Goal: Information Seeking & Learning: Learn about a topic

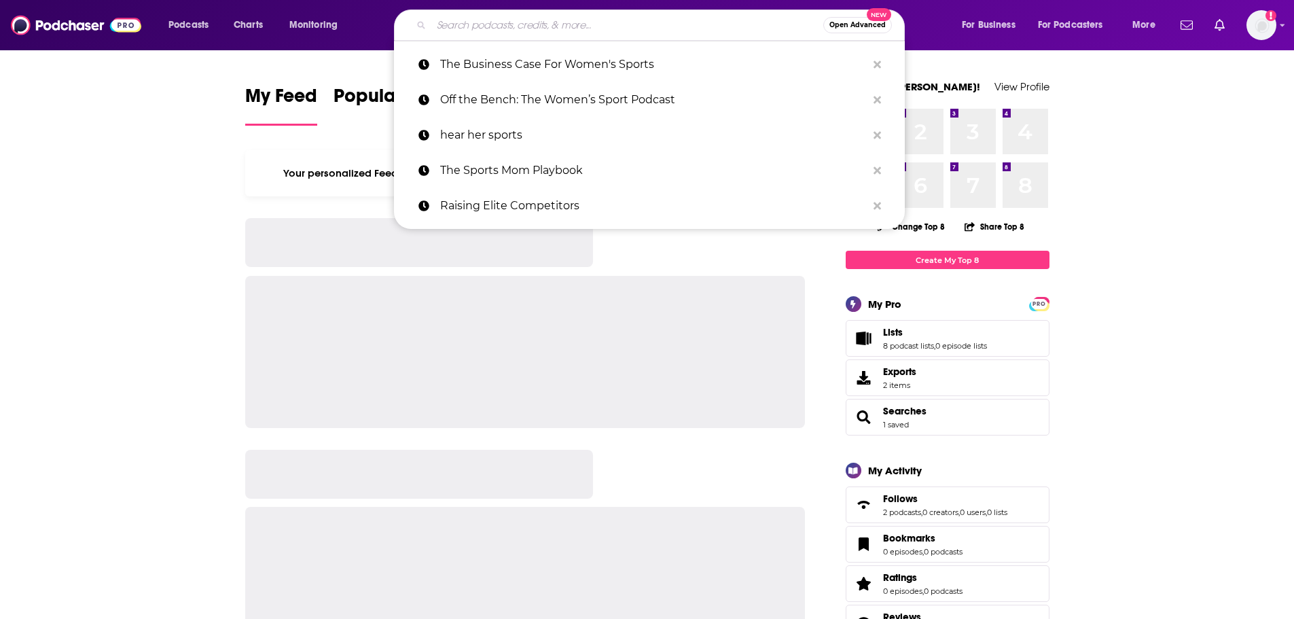
click at [475, 34] on input "Search podcasts, credits, & more..." at bounding box center [627, 25] width 392 height 22
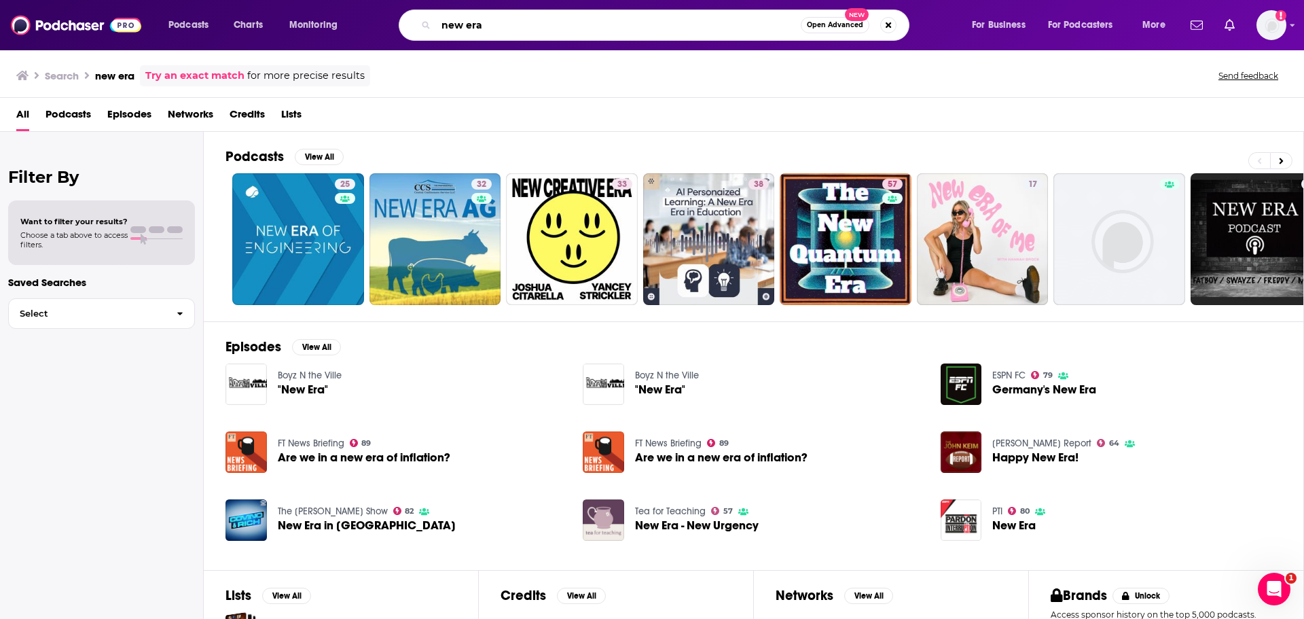
click at [466, 31] on input "new era" at bounding box center [618, 25] width 365 height 22
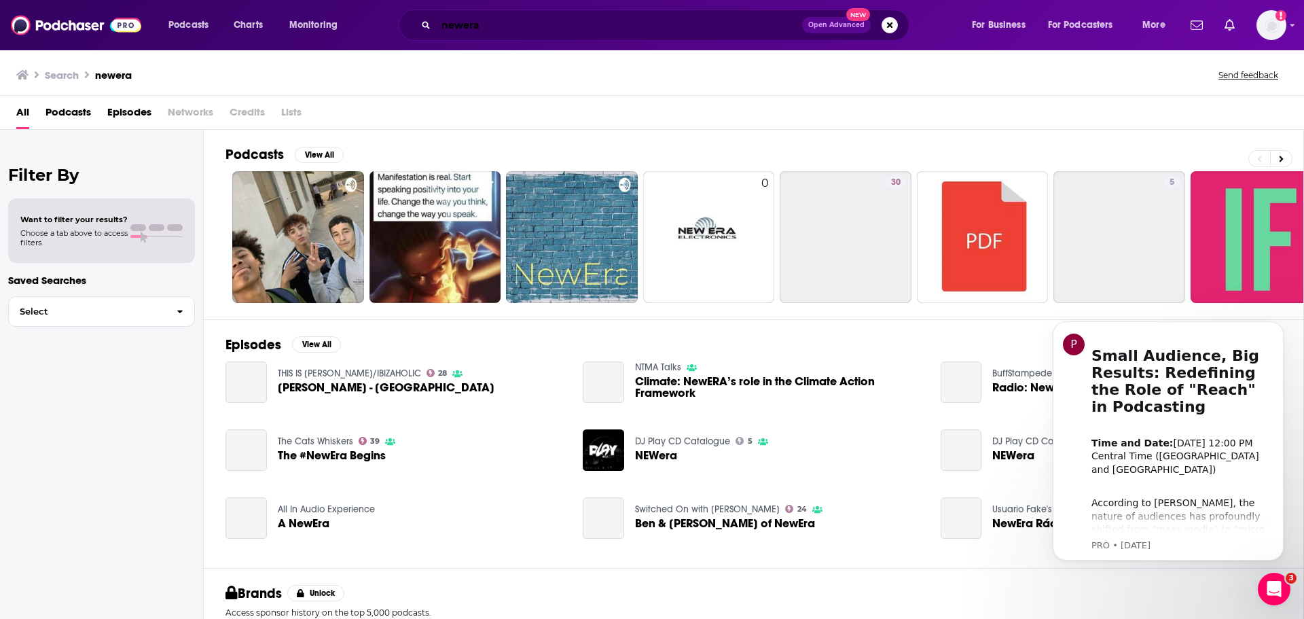
click at [466, 31] on input "newera" at bounding box center [619, 25] width 366 height 22
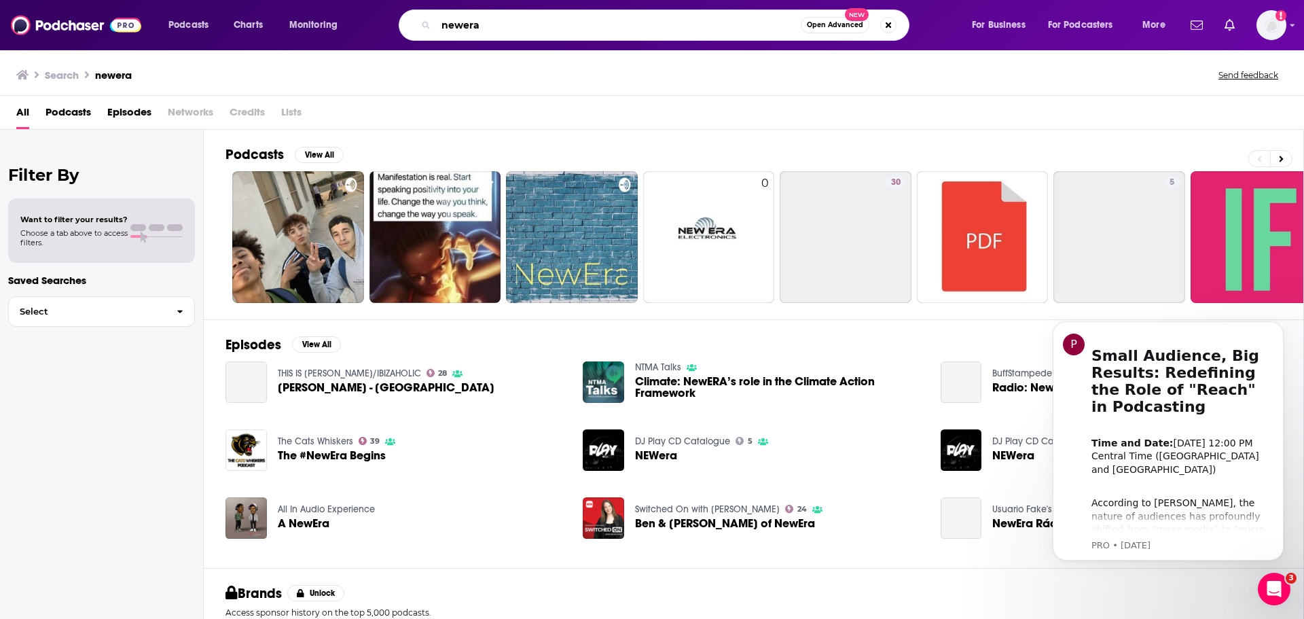
click at [466, 31] on input "newera" at bounding box center [618, 25] width 365 height 22
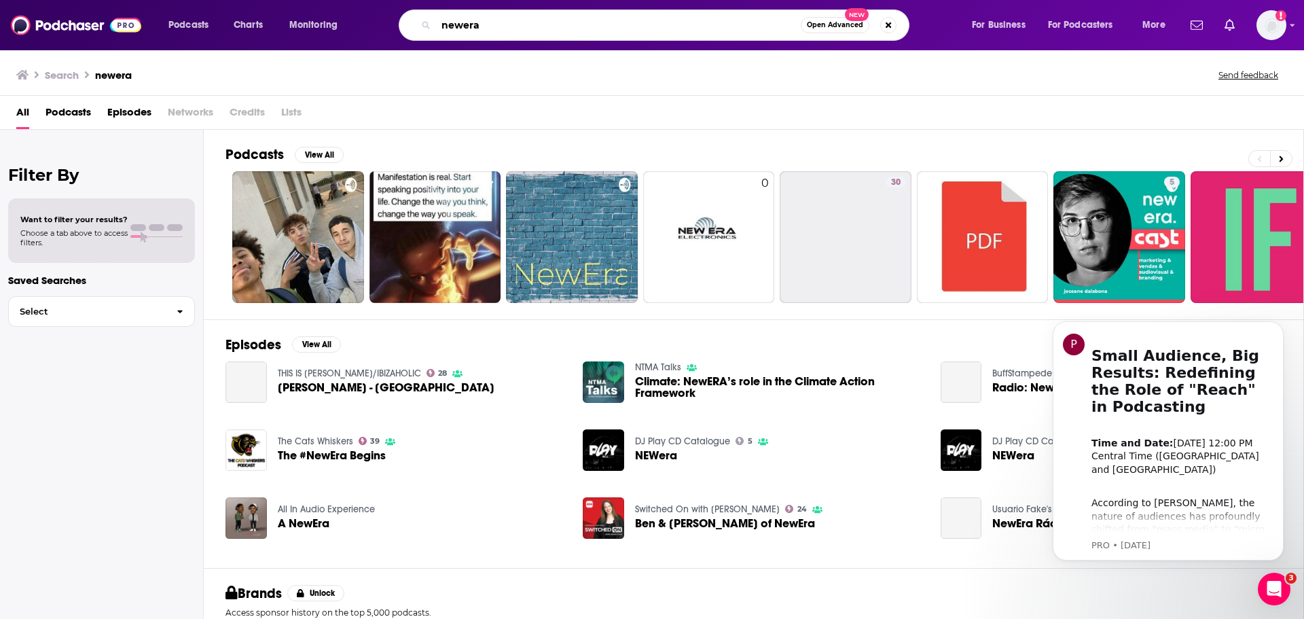
click at [466, 31] on input "newera" at bounding box center [618, 25] width 365 height 22
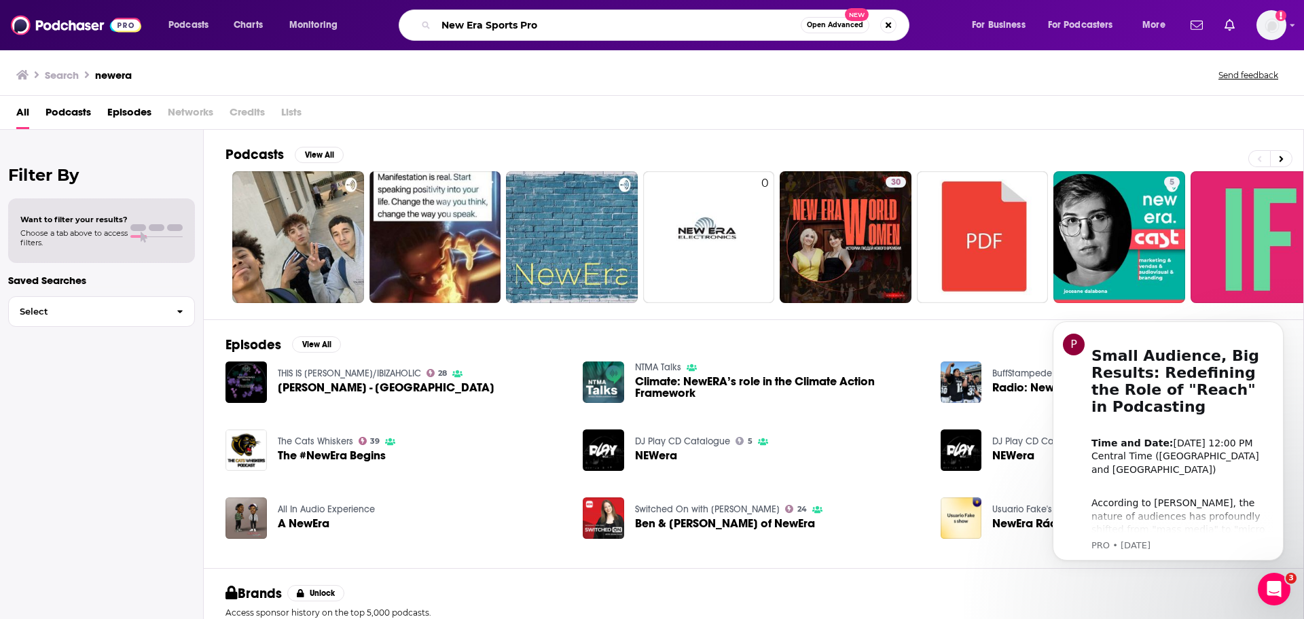
type input "New Era Sports Pro"
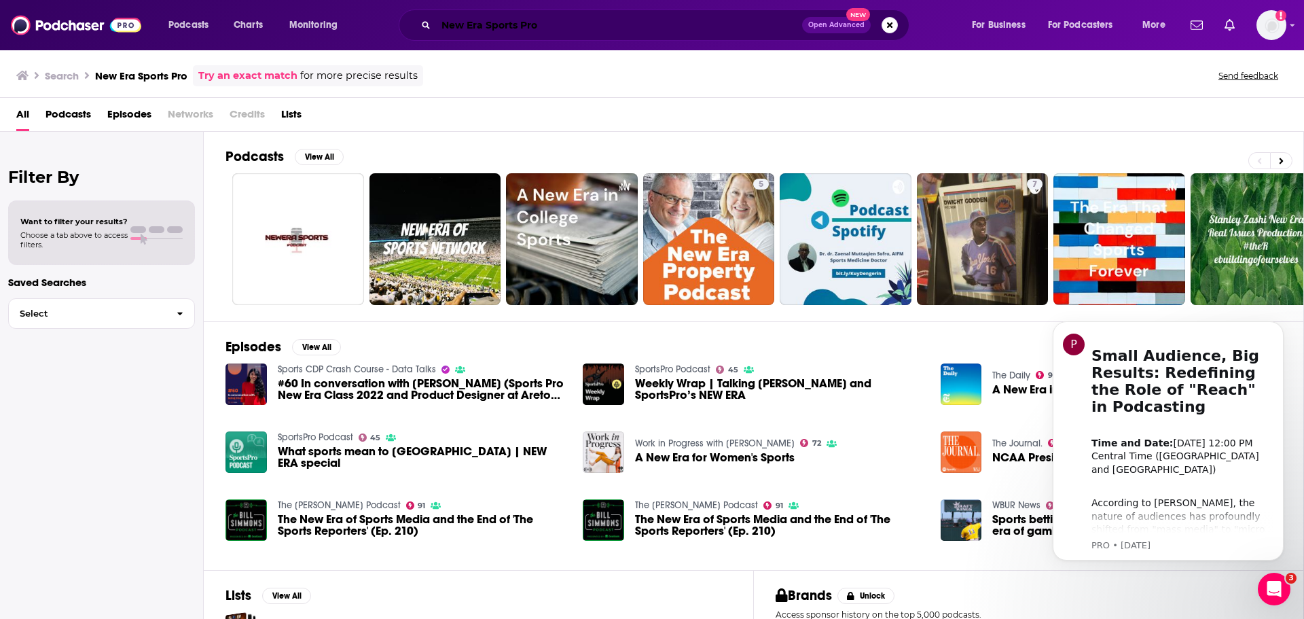
click at [540, 26] on input "New Era Sports Pro" at bounding box center [619, 25] width 366 height 22
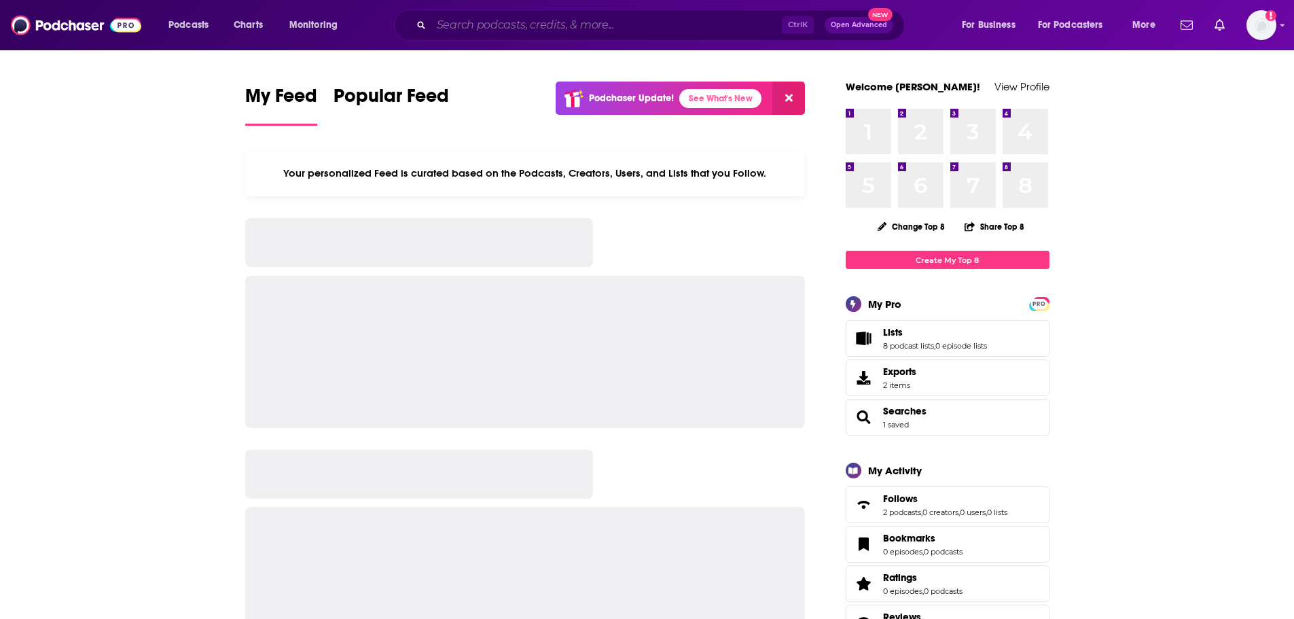
click at [454, 28] on input "Search podcasts, credits, & more..." at bounding box center [606, 25] width 350 height 22
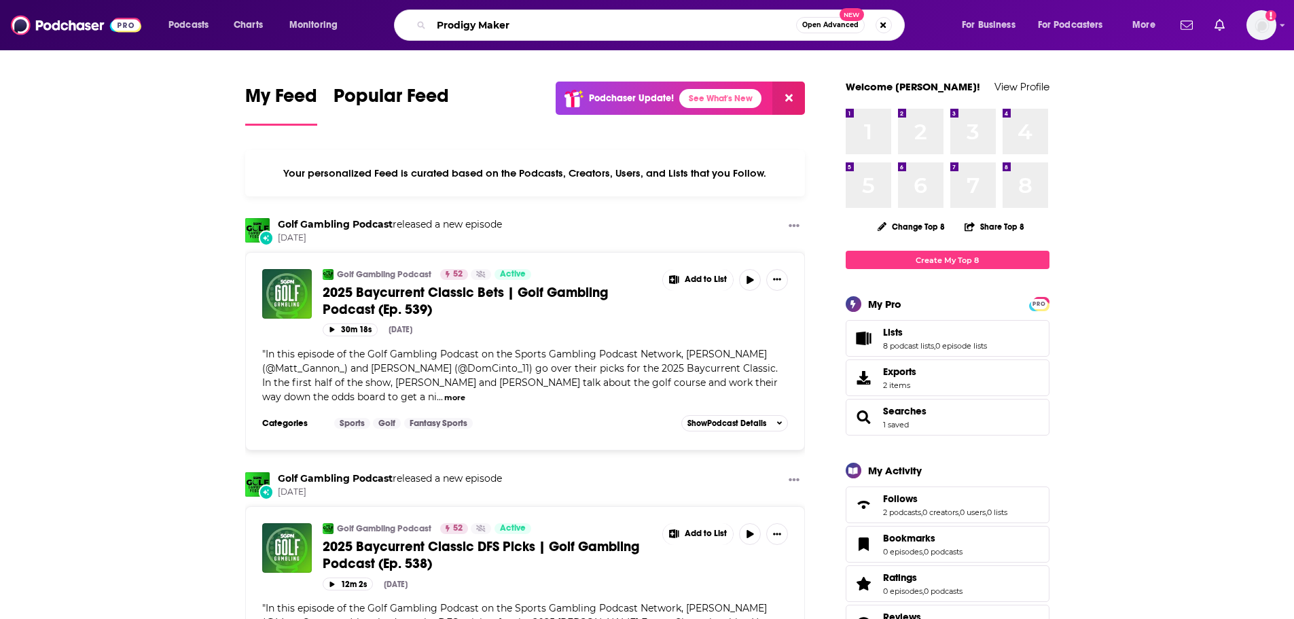
type input "Prodigy Maker"
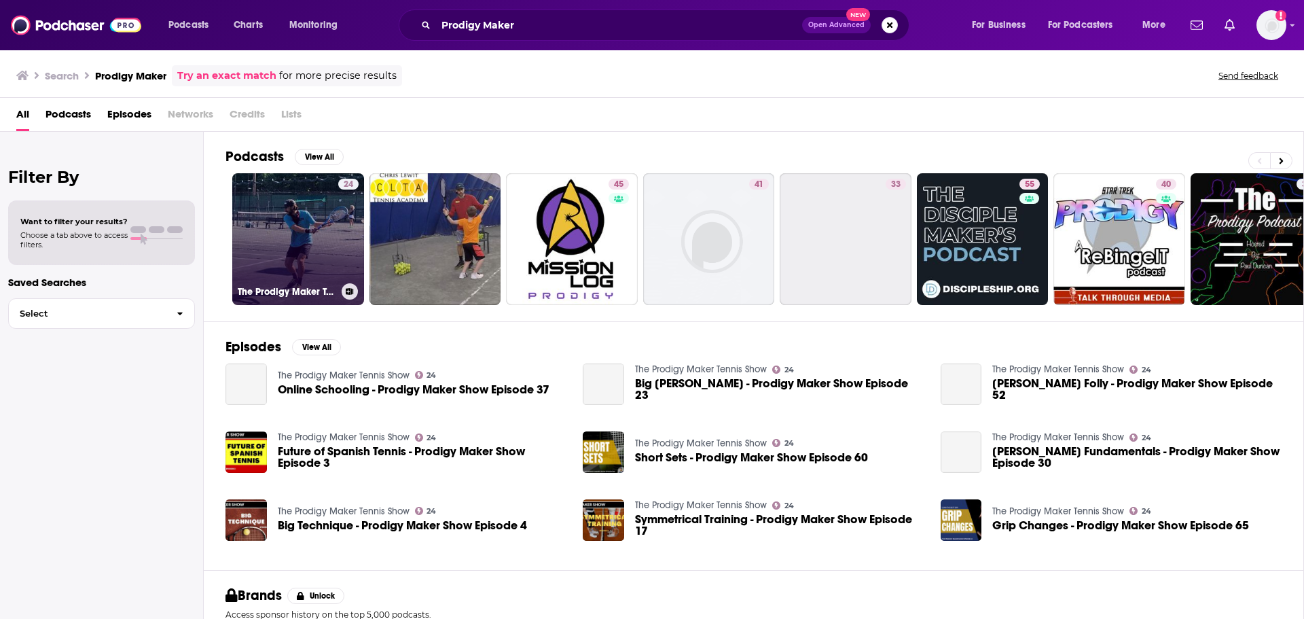
click at [312, 255] on link "24 The Prodigy Maker Tennis Show" at bounding box center [298, 239] width 132 height 132
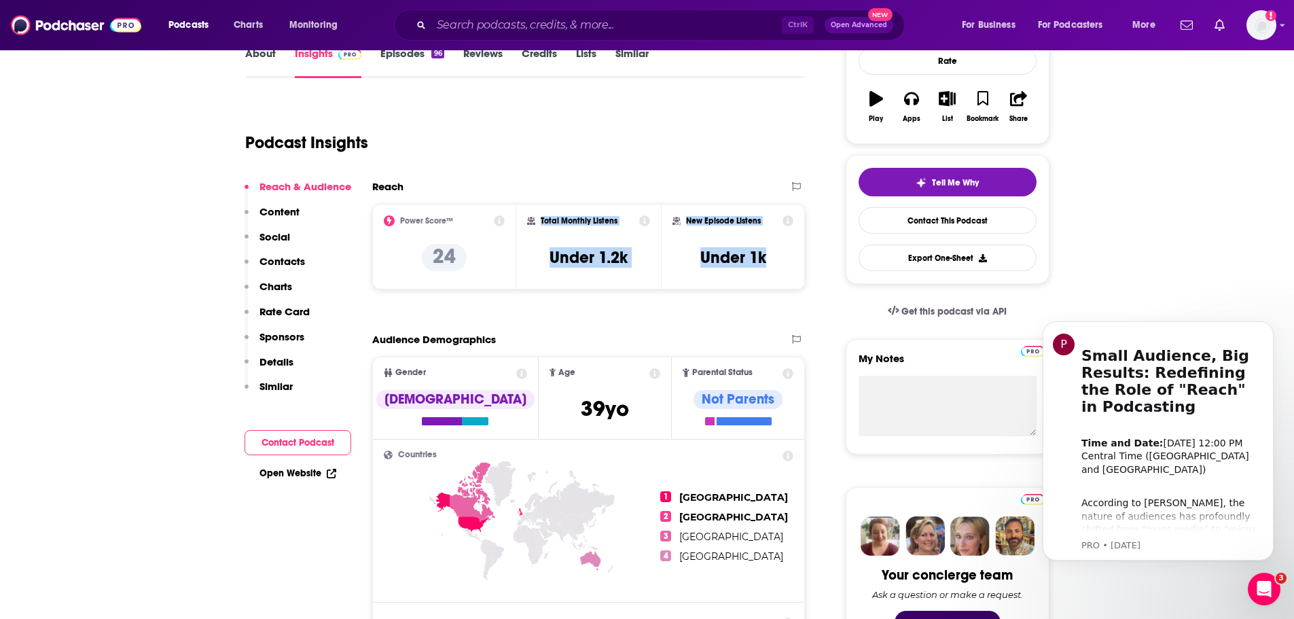
copy div "Total Monthly Listens Under 1.2k New Episode Listens Under 1k"
drag, startPoint x: 562, startPoint y: 223, endPoint x: 773, endPoint y: 269, distance: 215.5
click at [773, 269] on div "Power Score™ 24 Total Monthly Listens Under 1.2k New Episode Listens Under 1k" at bounding box center [588, 247] width 433 height 86
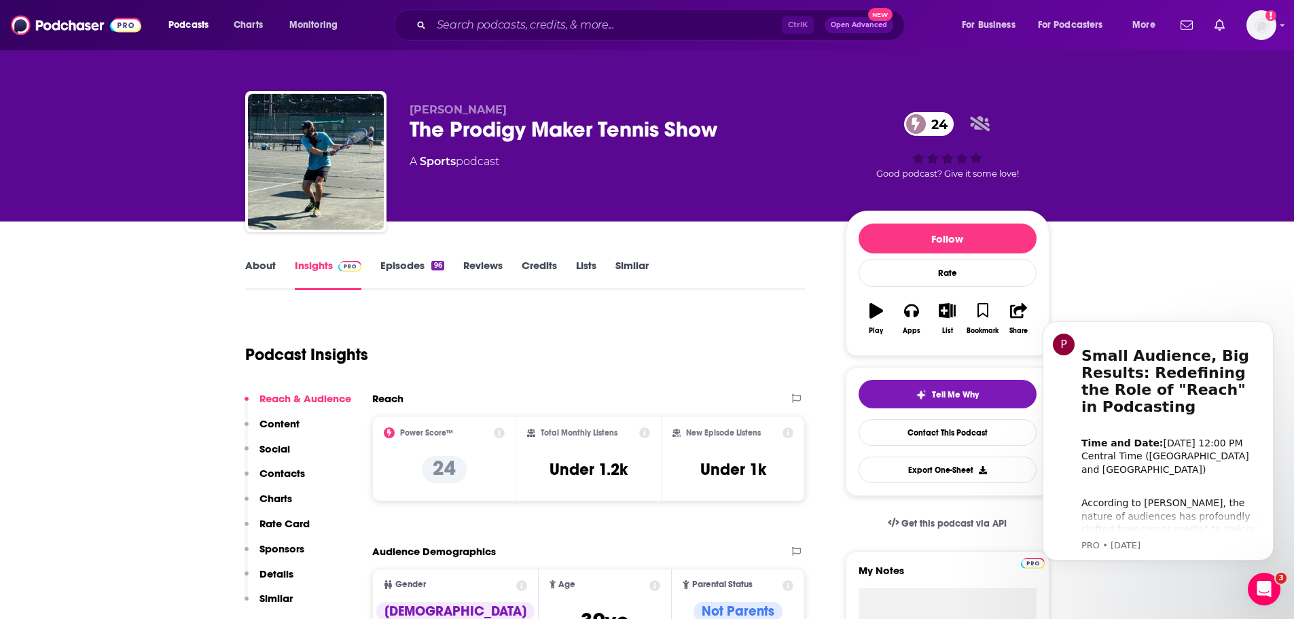
click at [483, 129] on div "The Prodigy Maker Tennis Show 24" at bounding box center [616, 129] width 414 height 26
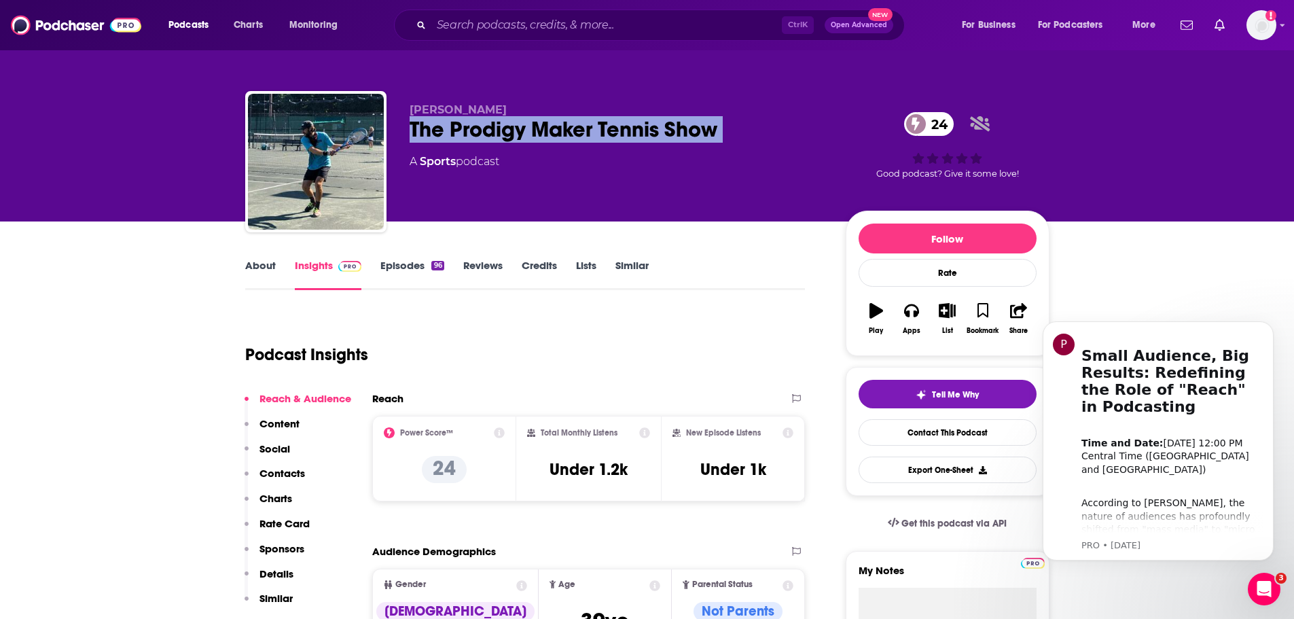
click at [483, 129] on div "The Prodigy Maker Tennis Show 24" at bounding box center [616, 129] width 414 height 26
copy div "The Prodigy Maker Tennis Show 24"
